Goal: Transaction & Acquisition: Purchase product/service

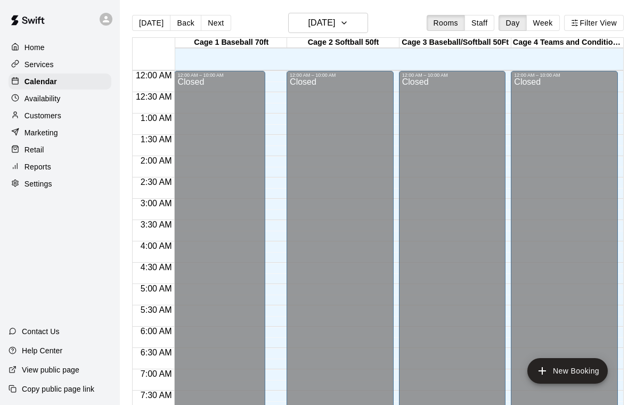
scroll to position [377, 0]
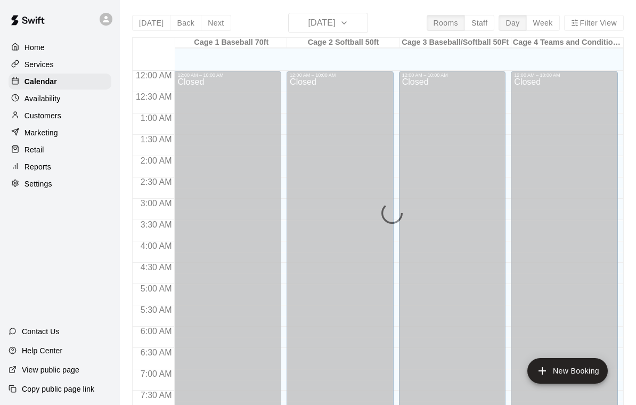
scroll to position [377, 0]
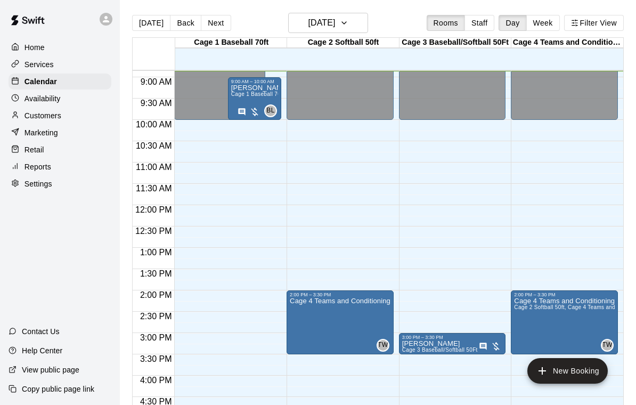
click at [252, 96] on span "Cage 1 Baseball 70ft Session" at bounding box center [268, 94] width 75 height 6
click at [239, 126] on img "edit" at bounding box center [242, 128] width 12 height 12
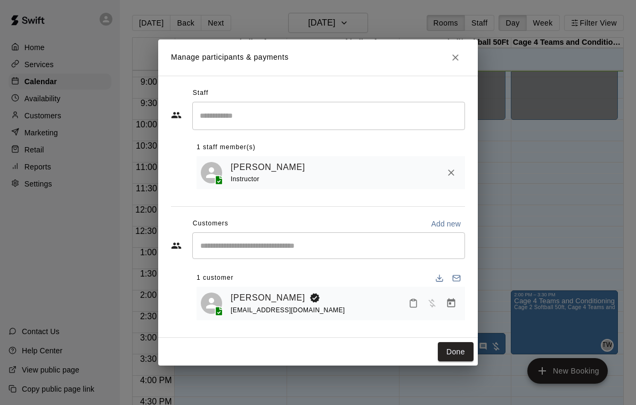
click at [451, 304] on icon "Manage bookings & payment" at bounding box center [451, 302] width 8 height 9
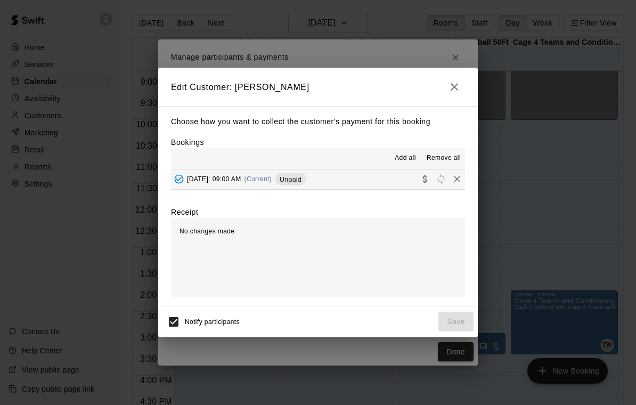
click at [374, 181] on button "[DATE]: 09:00 AM (Current) Unpaid" at bounding box center [318, 179] width 294 height 20
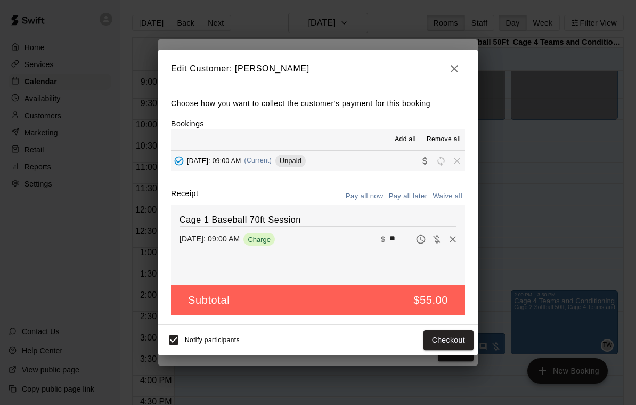
click at [397, 234] on input "**" at bounding box center [400, 239] width 23 height 14
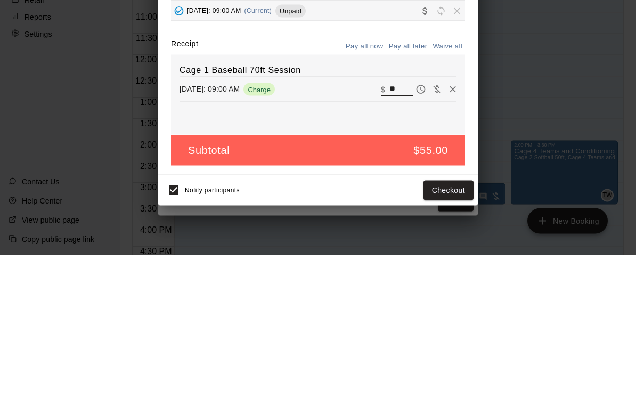
type input "*"
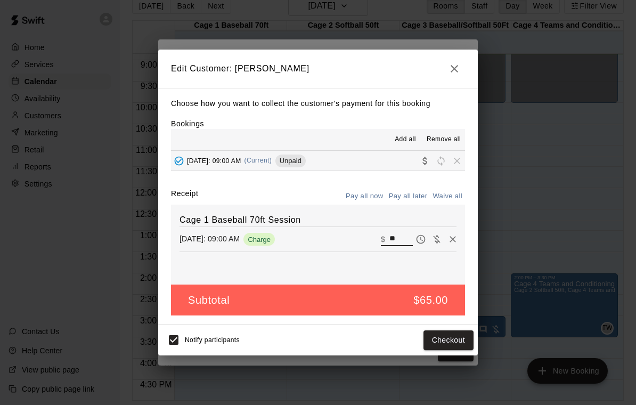
type input "**"
click at [446, 339] on button "Checkout" at bounding box center [448, 340] width 50 height 20
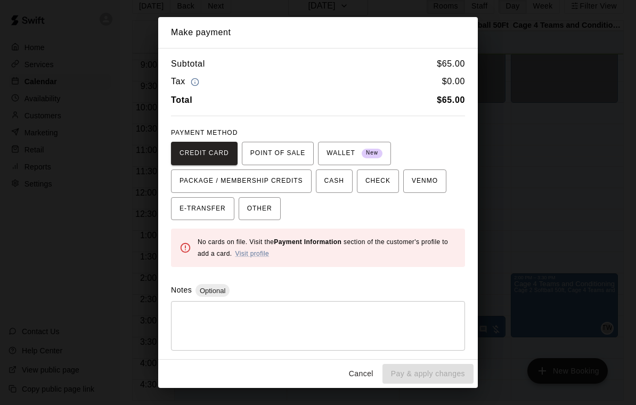
click at [263, 208] on span "OTHER" at bounding box center [259, 208] width 25 height 17
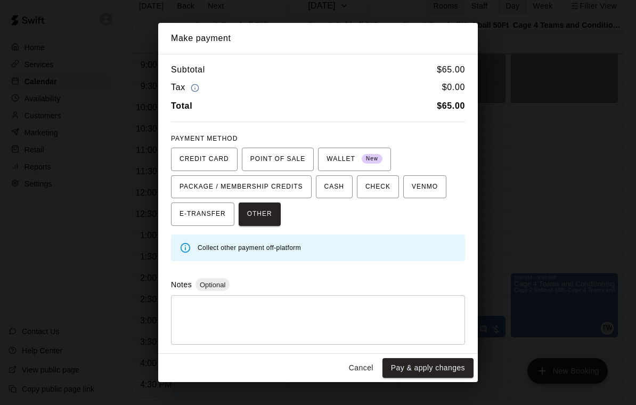
click at [438, 363] on button "Pay & apply changes" at bounding box center [427, 368] width 91 height 20
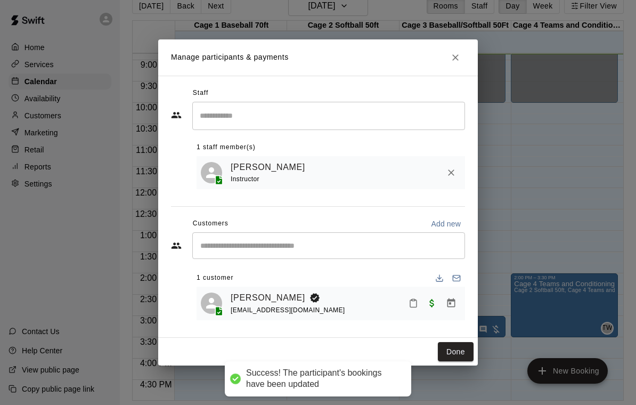
click at [450, 356] on button "Done" at bounding box center [456, 352] width 36 height 20
